Goal: Communication & Community: Answer question/provide support

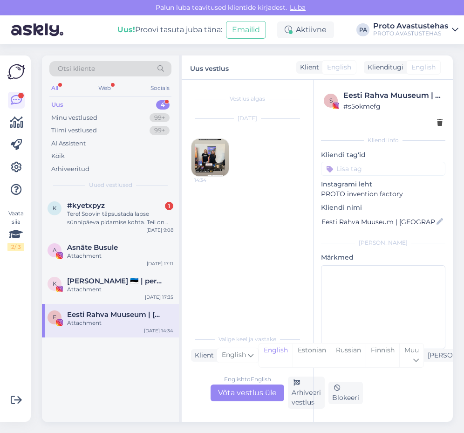
click at [54, 105] on div "Uus" at bounding box center [57, 104] width 12 height 9
click at [90, 320] on div "Attachment" at bounding box center [120, 323] width 106 height 8
click at [300, 394] on div "Arhiveeri vestlus" at bounding box center [306, 393] width 37 height 32
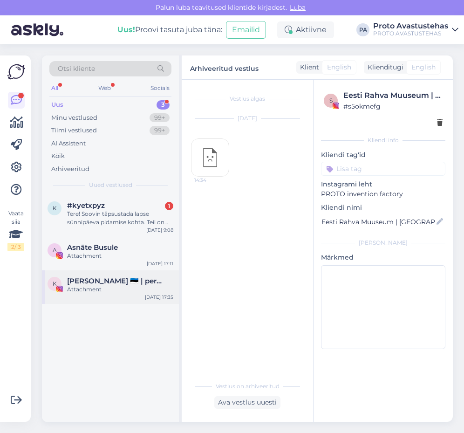
click at [104, 281] on span "[PERSON_NAME] 🇪🇪 | personaaltreener ✨" at bounding box center [115, 281] width 97 height 8
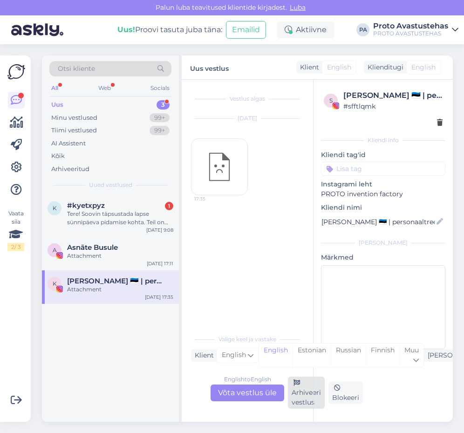
click at [305, 398] on div "Arhiveeri vestlus" at bounding box center [306, 393] width 37 height 32
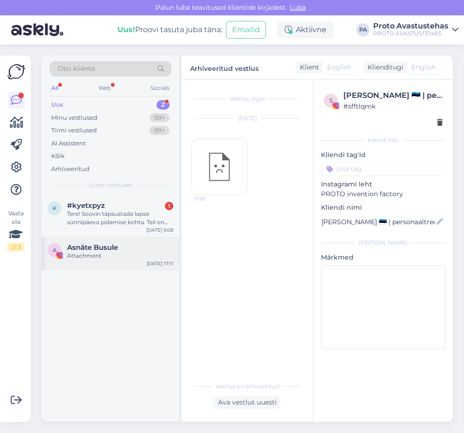
click at [92, 253] on div "Attachment" at bounding box center [120, 256] width 106 height 8
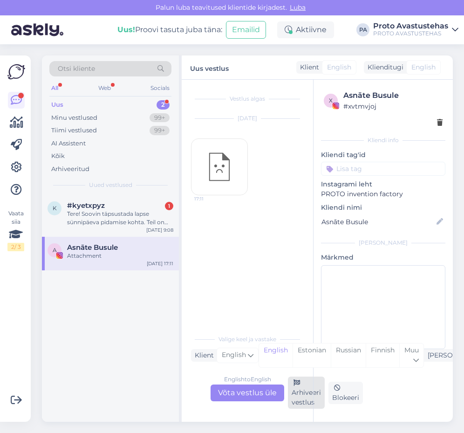
click at [301, 401] on div "Arhiveeri vestlus" at bounding box center [306, 393] width 37 height 32
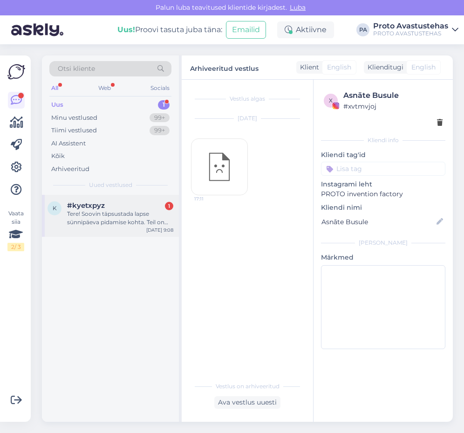
click at [117, 215] on div "Tere! Soovin täpsustada lapse sünnipäeva pidamise kohta. Teil on kirjas, et kun…" at bounding box center [120, 218] width 106 height 17
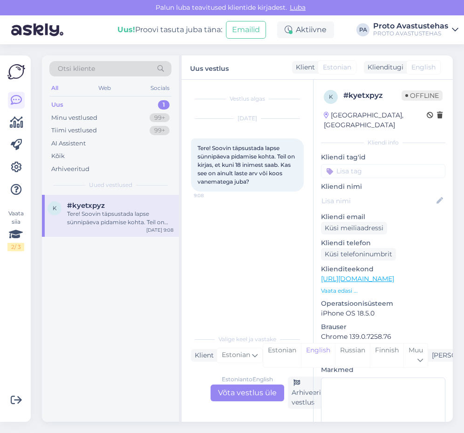
click at [247, 392] on div "Estonian to English Võta vestlus üle" at bounding box center [248, 393] width 74 height 17
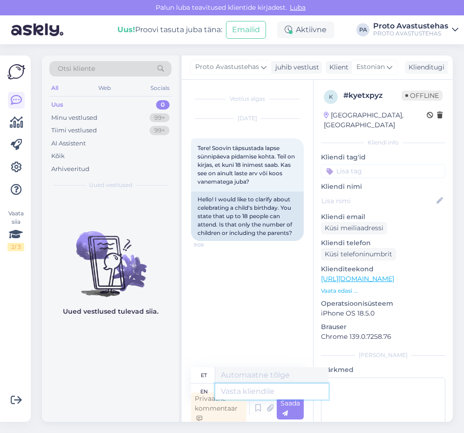
click at [273, 387] on textarea at bounding box center [271, 392] width 113 height 16
type textarea "Tere."
type textarea "Tere. 18"
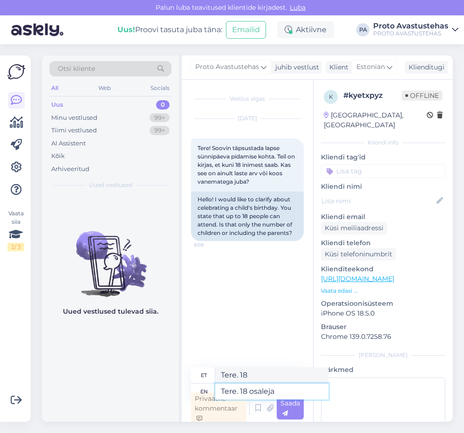
type textarea "Tere. 18 osaleja"
type textarea "Tere. 18 osaleja sisse l"
type textarea "Tere. 18 osales sisse"
type textarea "Tere. 18 osaleja sisse loetakse k"
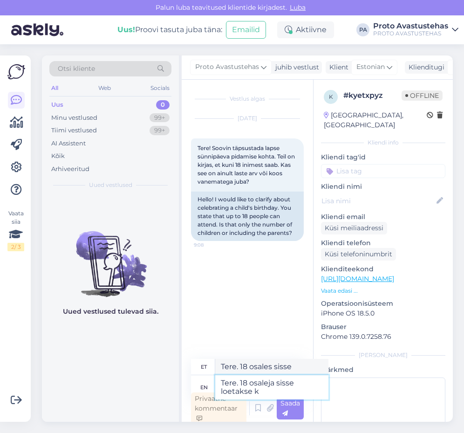
type textarea "Tere. 18 osalejat loetakse"
type textarea "Tere. 18 osaleja sisse loetakse kõik s"
type textarea "Tere. 18 osalejat loetakse kõik"
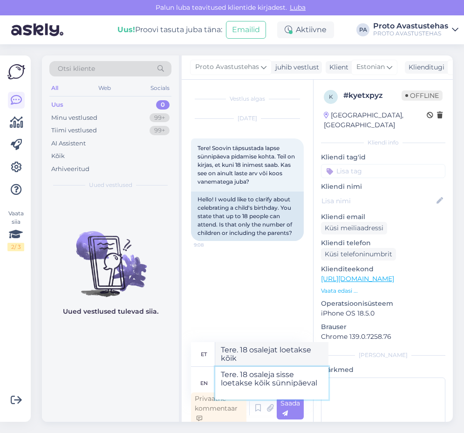
type textarea "Tere. 18 osaleja sisse loetakse kõik sünnipäeval o"
type textarea "Tere. 18 osalejat loetakse kõik sünnipäeval"
type textarea "Tere. 18 osaleja sisse loetakse kõik sünnipäeval osalejad."
type textarea "Tere. 18 osalejat loetakse kõik sünnipäeval osalejad."
type textarea "Tere. 18 osaleja sisse loetakse kõik sünnipäeval osalejad."
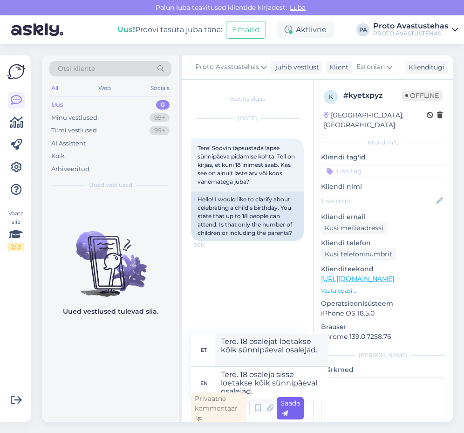
click at [284, 409] on span "Saada" at bounding box center [291, 408] width 20 height 18
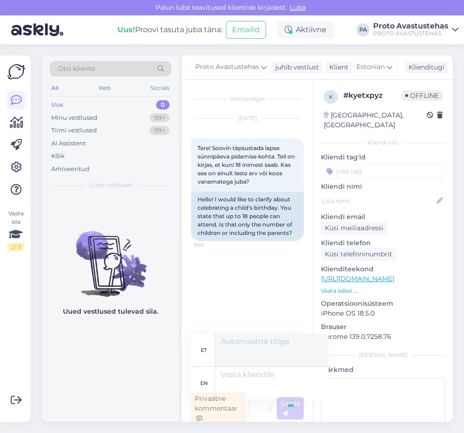
scroll to position [3, 0]
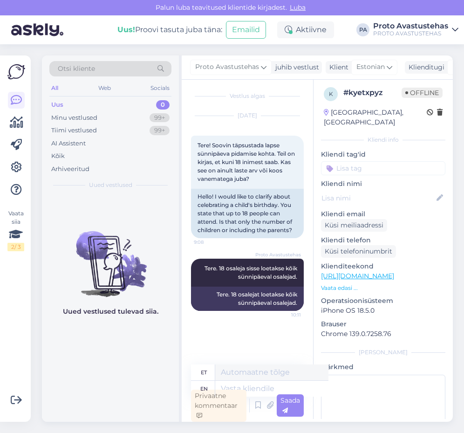
click at [59, 103] on div "Uus" at bounding box center [57, 104] width 12 height 9
